Goal: Information Seeking & Learning: Check status

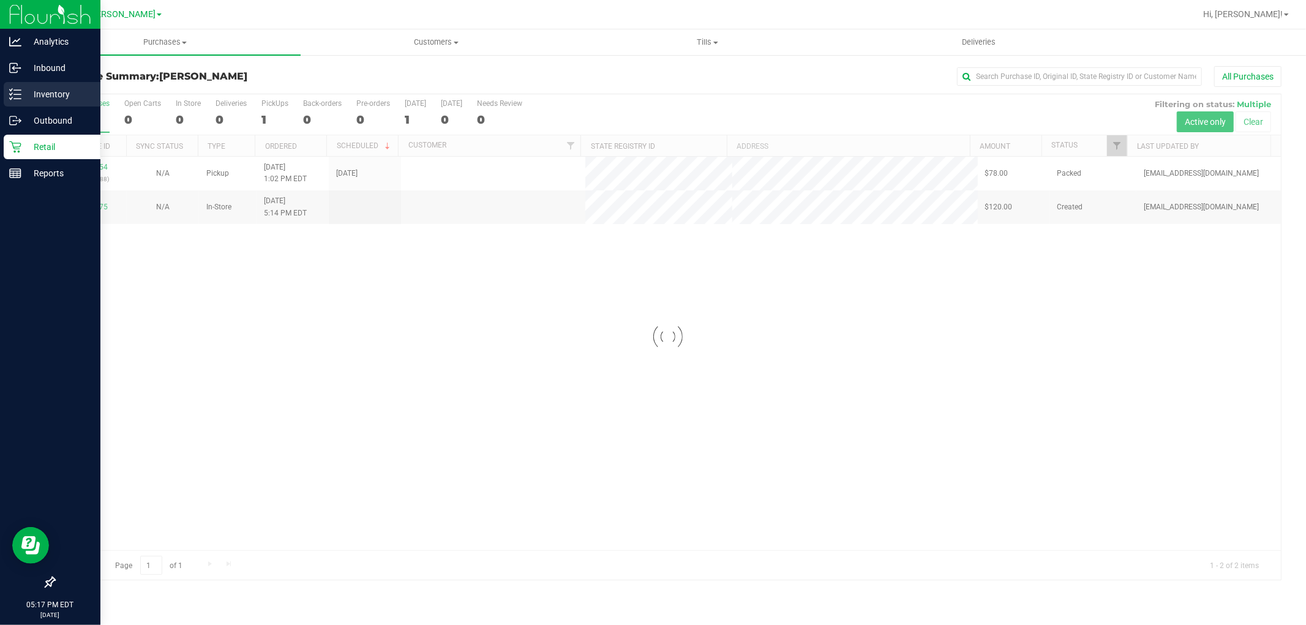
click at [51, 92] on p "Inventory" at bounding box center [57, 94] width 73 height 15
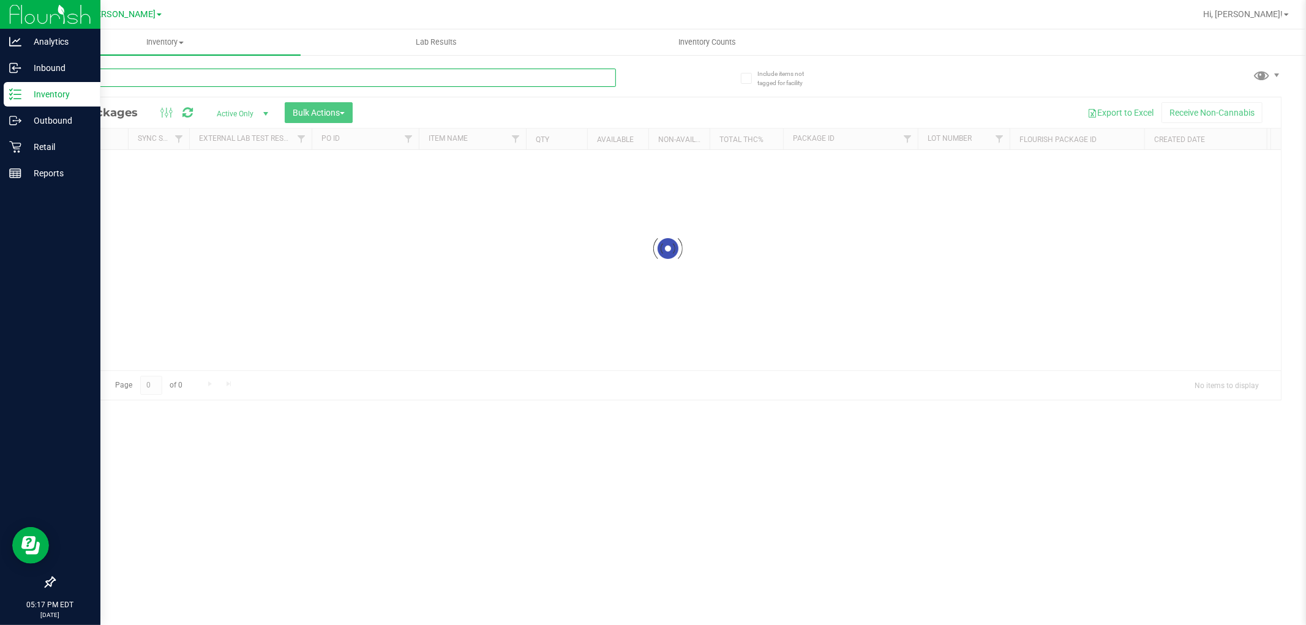
click at [165, 69] on div "Inventory All packages All inventory Waste log Create inventory Lab Results Inv…" at bounding box center [667, 327] width 1277 height 596
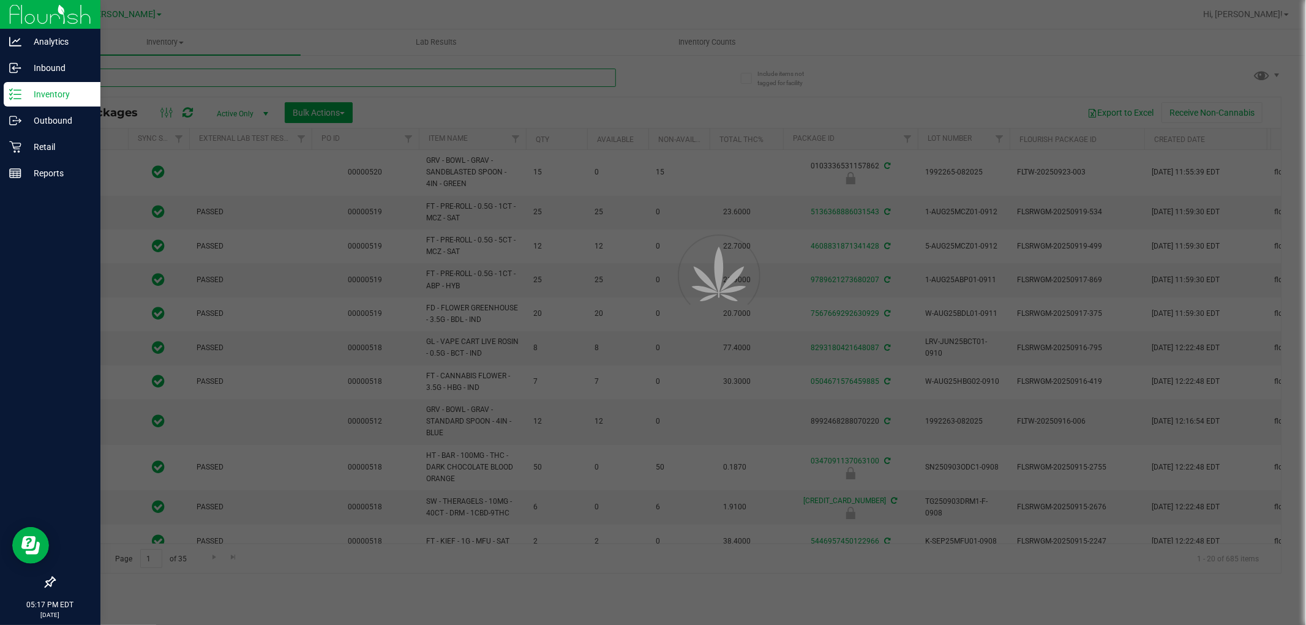
type input "2026-03-16"
type input "2026-03-17"
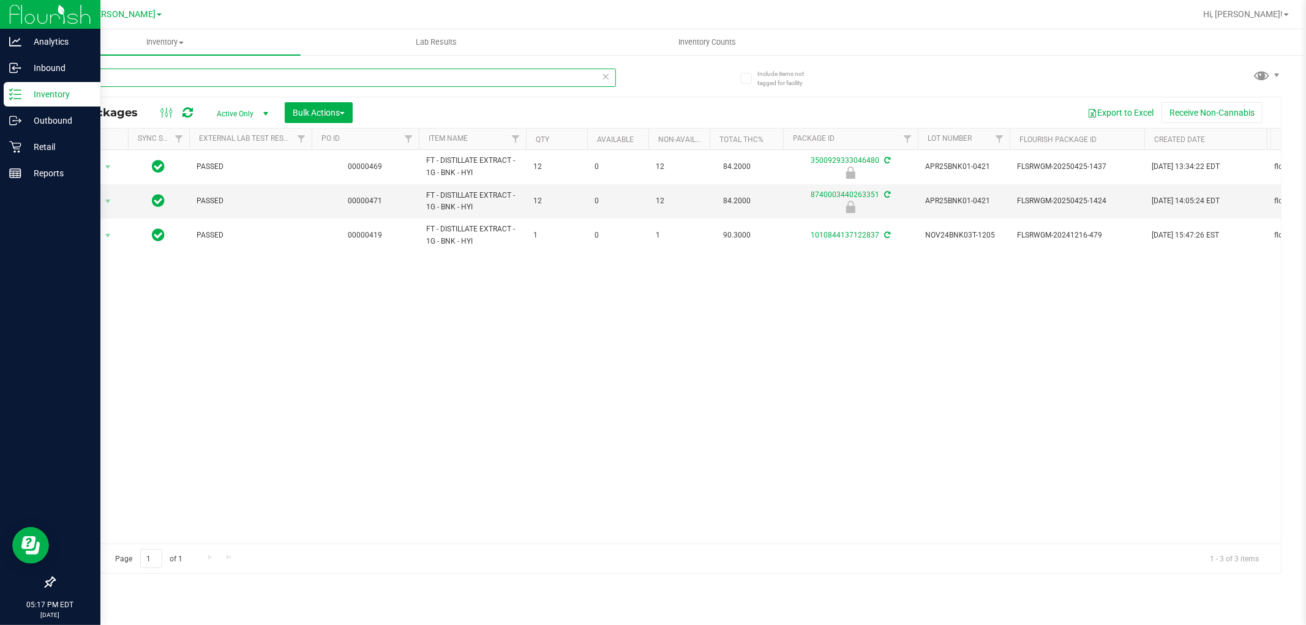
type input "bnk"
click at [12, 147] on icon at bounding box center [15, 147] width 12 height 12
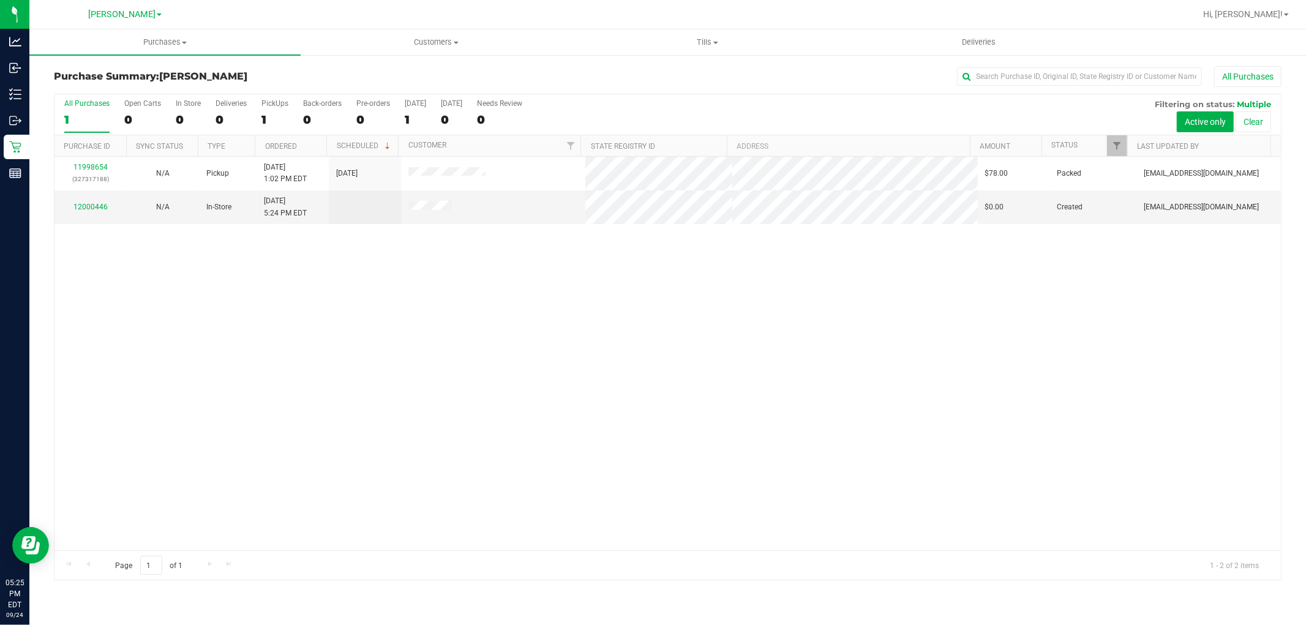
click at [616, 366] on div "11998654 (327317188) N/A Pickup 9/24/2025 1:02 PM EDT 9/24/2025 $78.00 Packed d…" at bounding box center [668, 354] width 1227 height 394
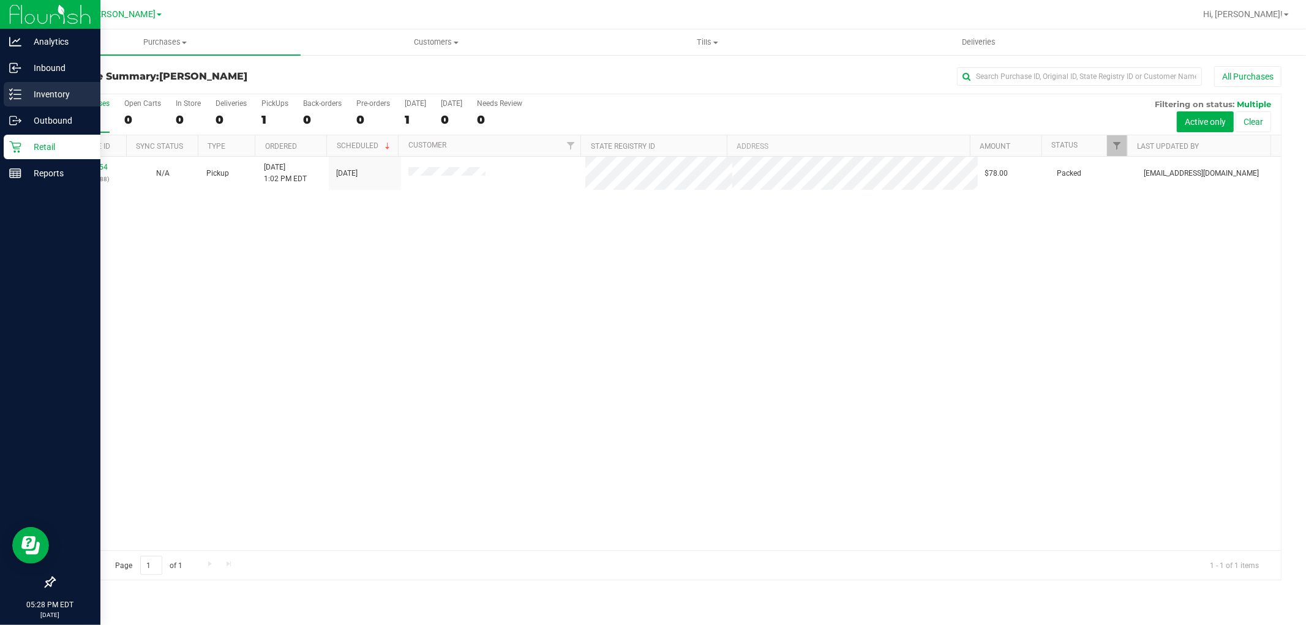
click at [47, 100] on p "Inventory" at bounding box center [57, 94] width 73 height 15
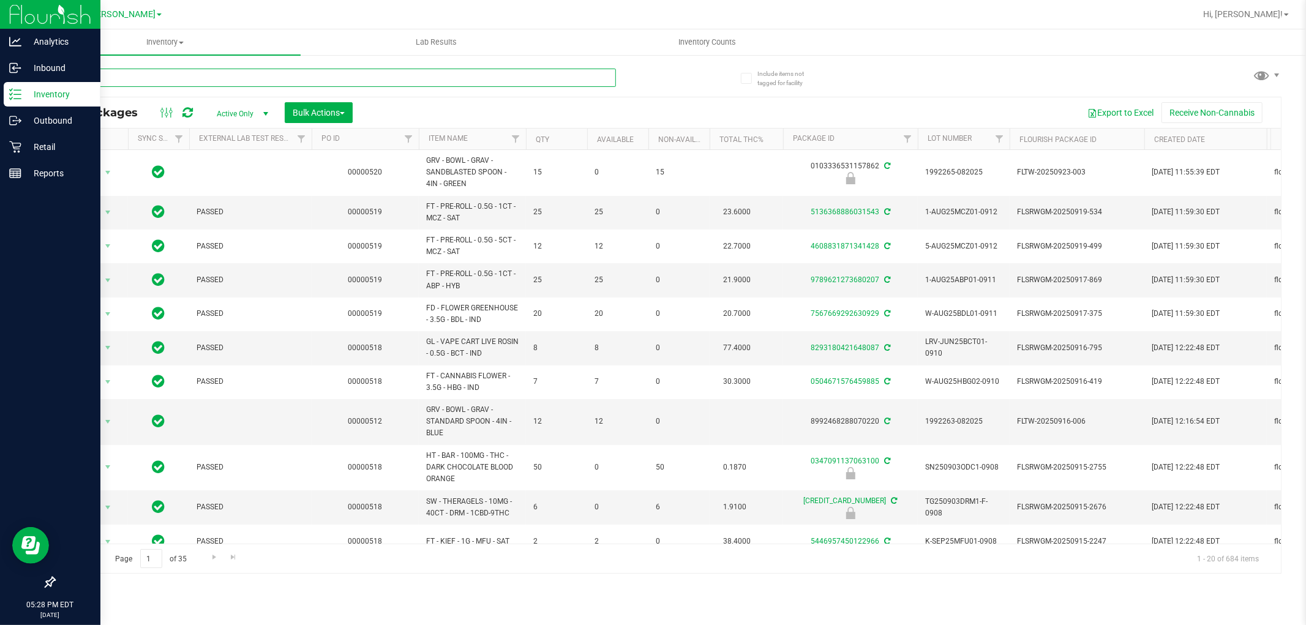
click at [141, 78] on input "text" at bounding box center [335, 78] width 562 height 18
click at [141, 78] on input "bct" at bounding box center [335, 78] width 562 height 18
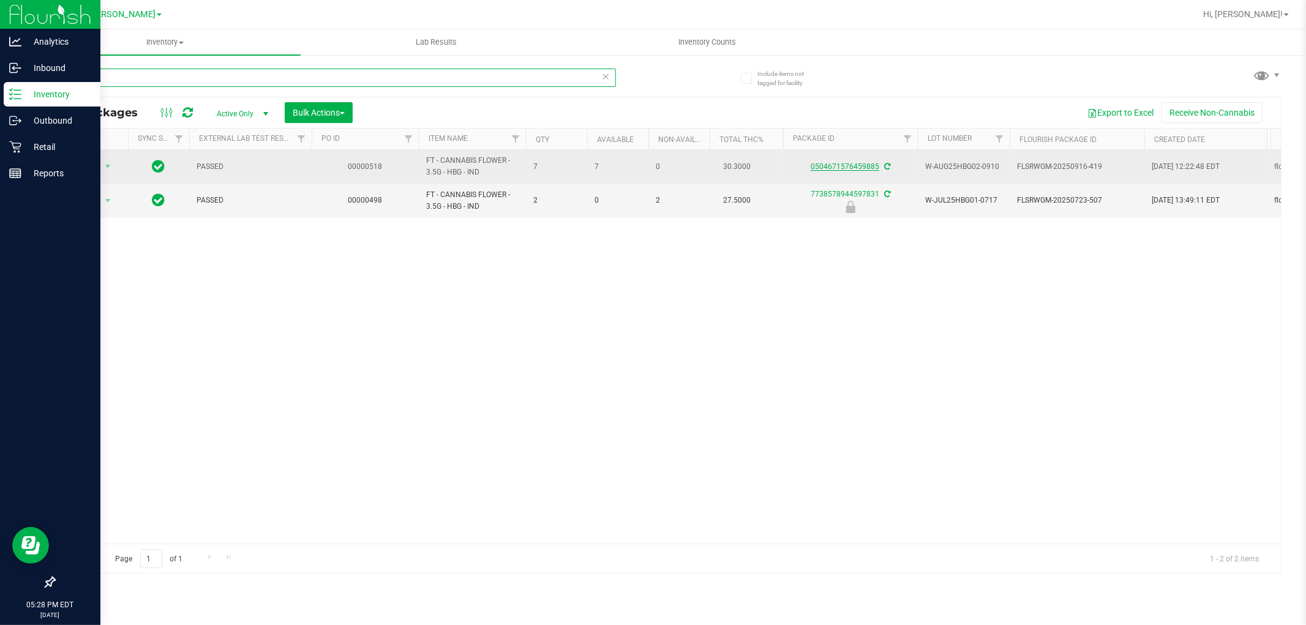
type input "hbg"
click at [829, 170] on link "0504671576459885" at bounding box center [845, 166] width 69 height 9
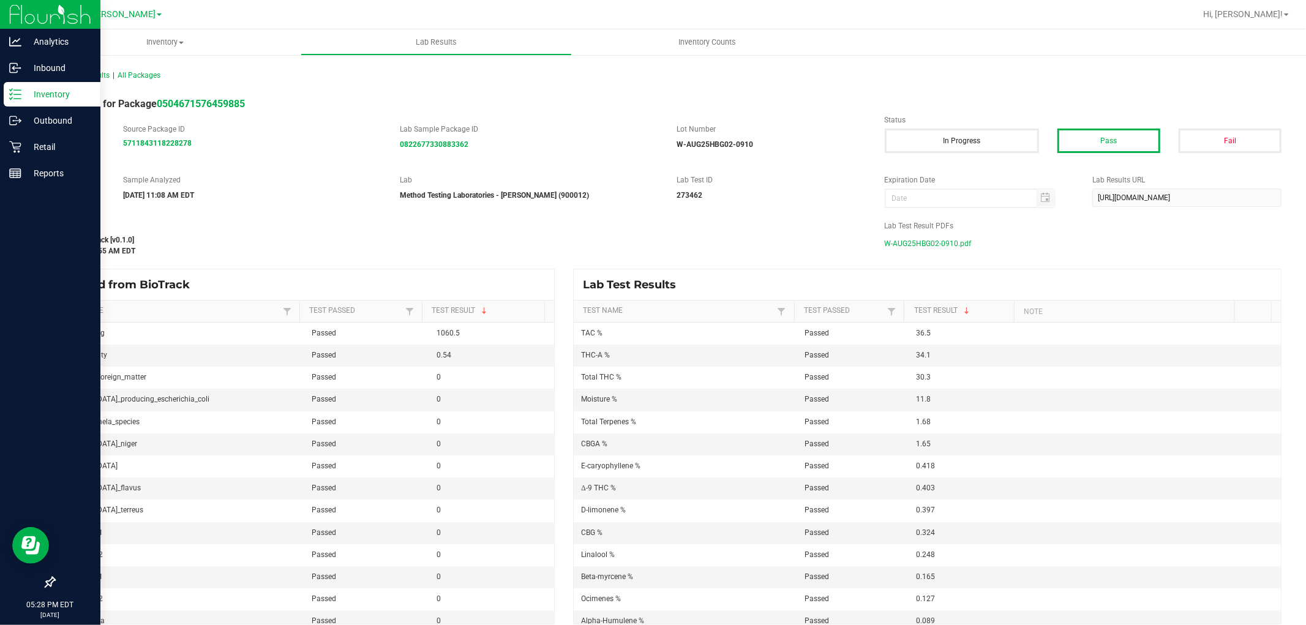
click at [922, 239] on span "W-AUG25HBG02-0910.pdf" at bounding box center [928, 244] width 87 height 18
click at [505, 204] on div "Type Final Sample Analyzed 09/13/2025 11:08 AM EDT Lab Method Testing Laborator…" at bounding box center [668, 192] width 1246 height 34
